Goal: Check status: Check status

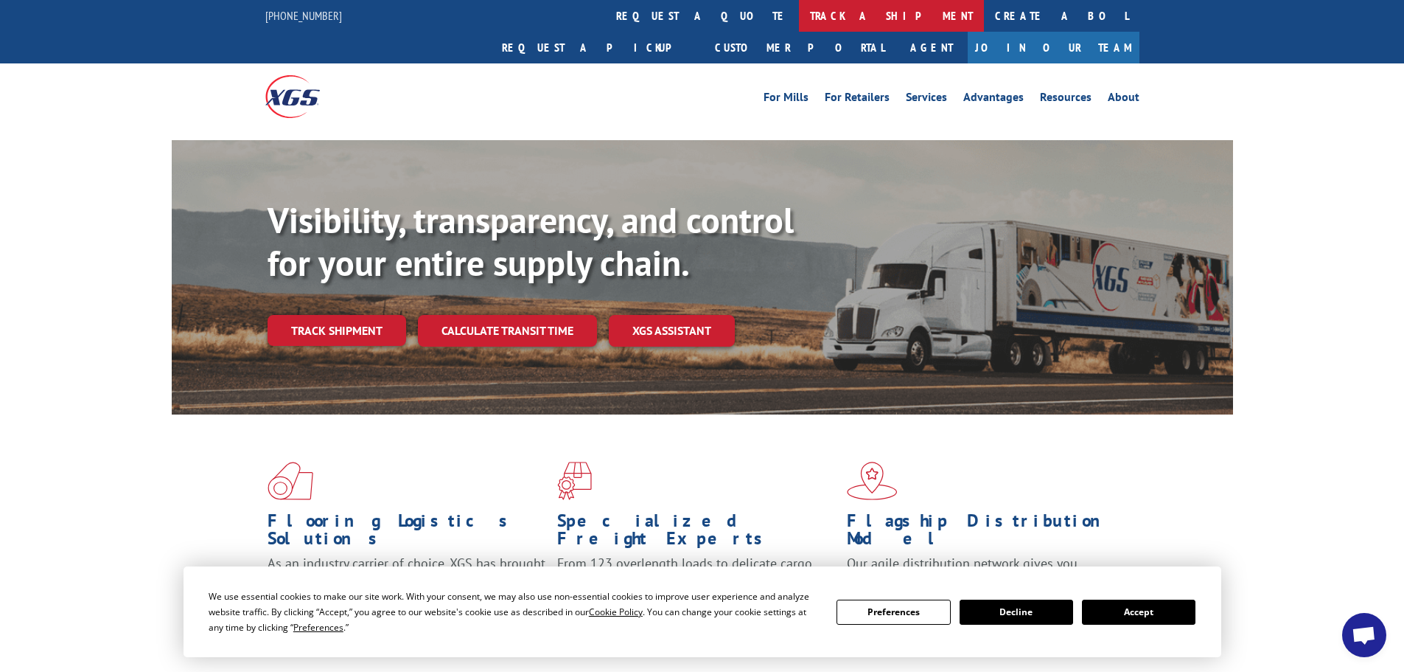
click at [799, 20] on link "track a shipment" at bounding box center [891, 16] width 185 height 32
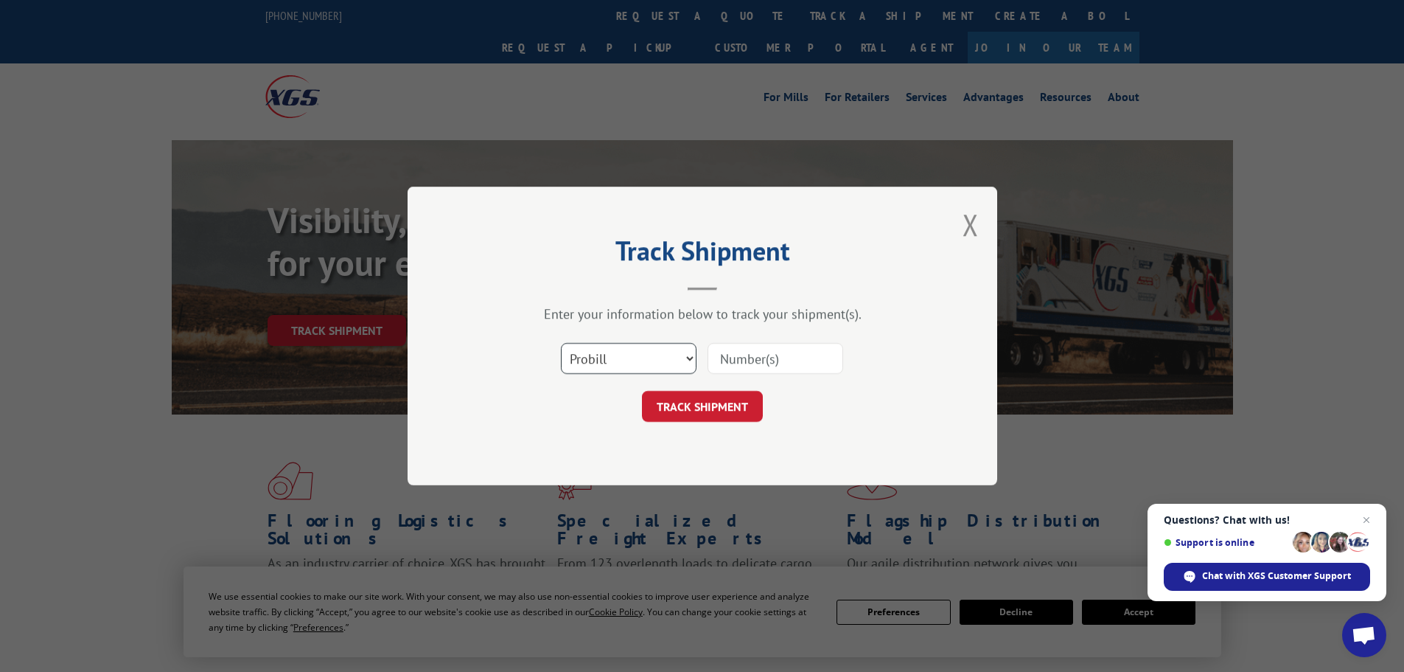
click at [673, 353] on select "Select category... Probill BOL PO" at bounding box center [629, 358] width 136 height 31
select select "bol"
click at [561, 343] on select "Select category... Probill BOL PO" at bounding box center [629, 358] width 136 height 31
click at [750, 359] on input at bounding box center [776, 358] width 136 height 31
paste input "5199294"
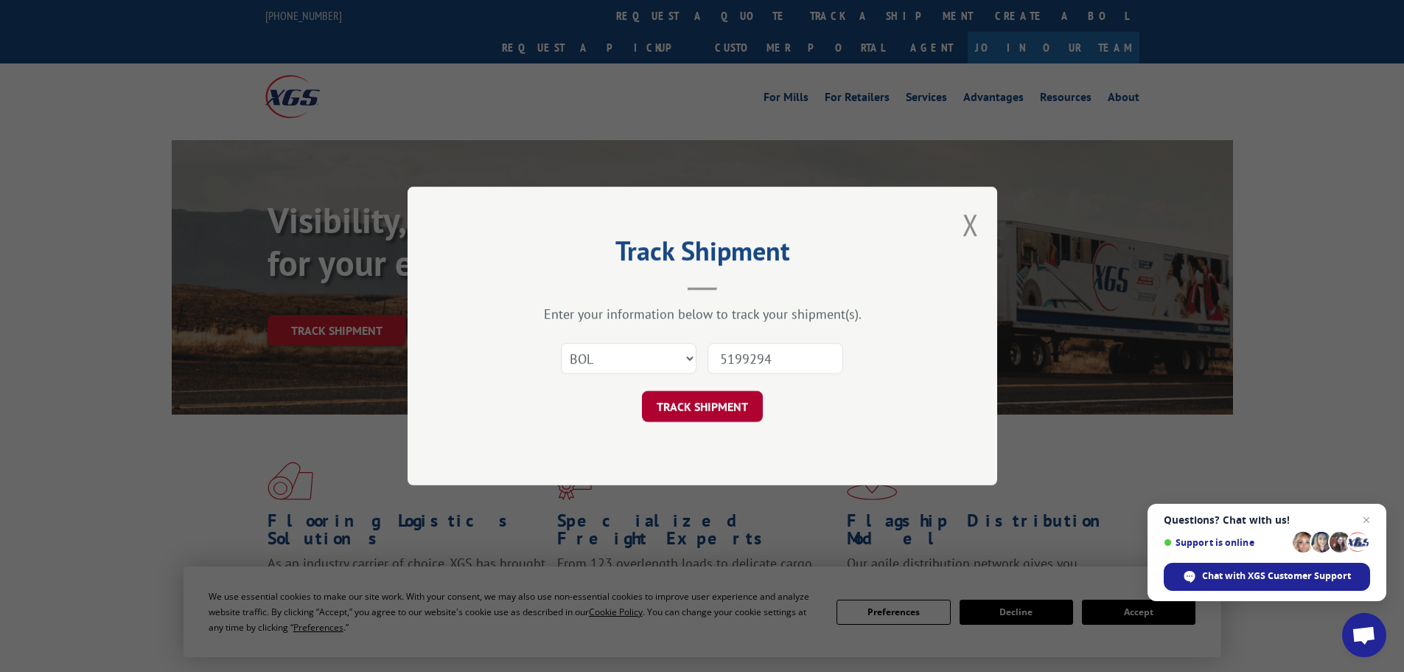
type input "5199294"
click at [727, 398] on button "TRACK SHIPMENT" at bounding box center [702, 406] width 121 height 31
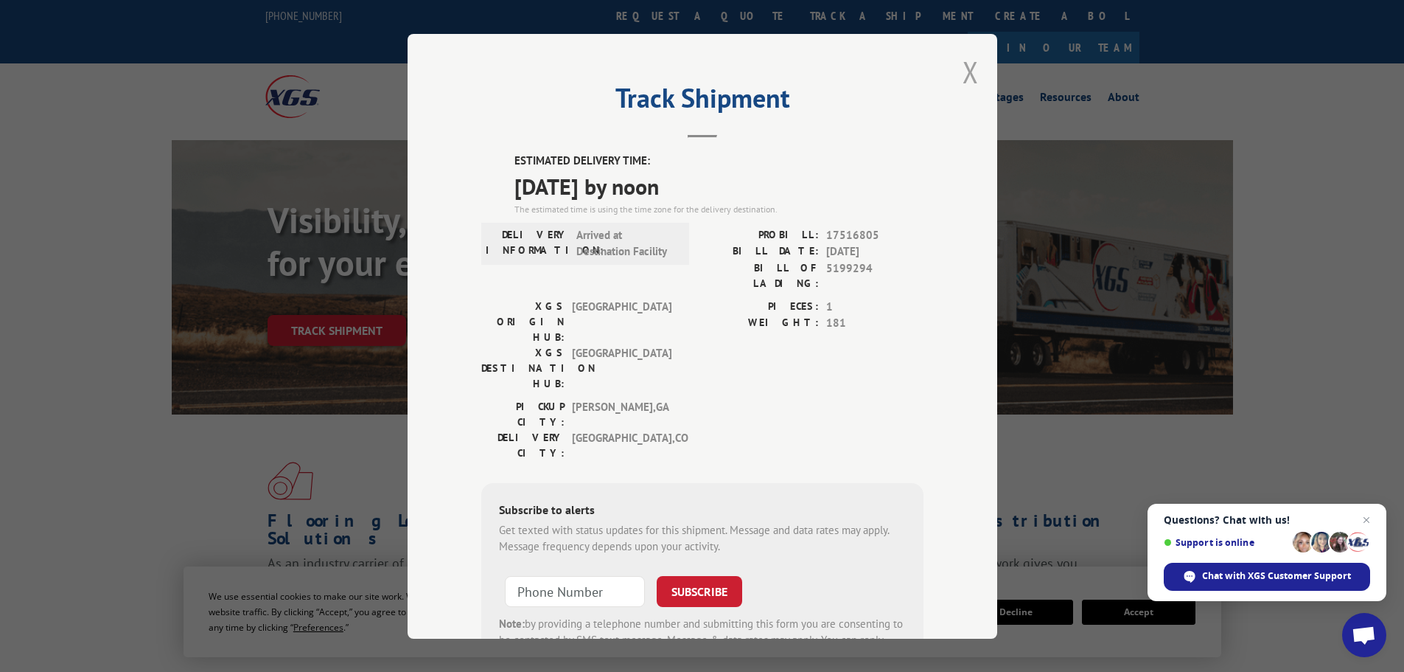
click at [967, 72] on button "Close modal" at bounding box center [971, 71] width 16 height 39
